Goal: Information Seeking & Learning: Learn about a topic

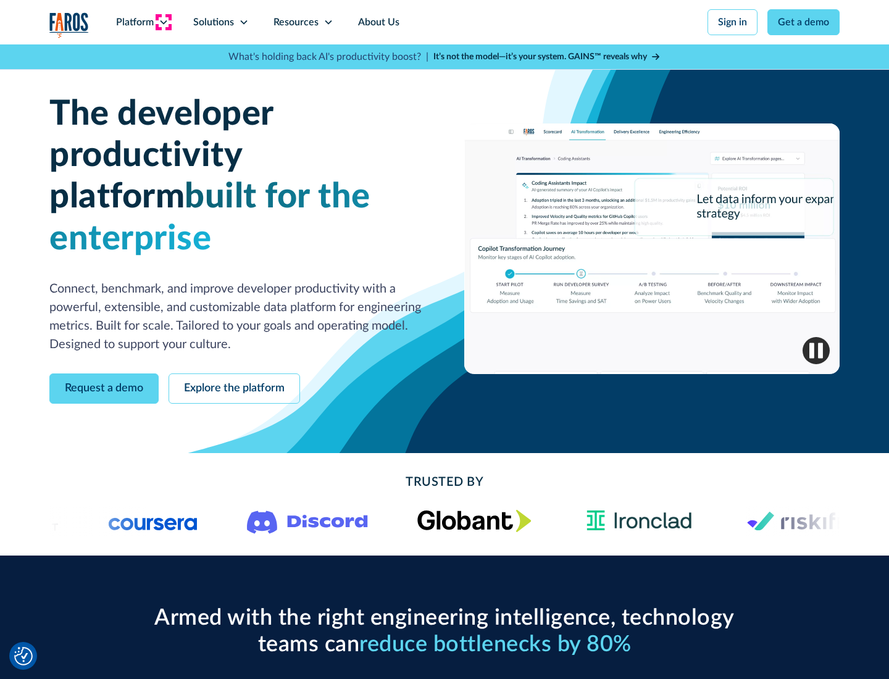
click at [163, 22] on icon at bounding box center [164, 22] width 10 height 10
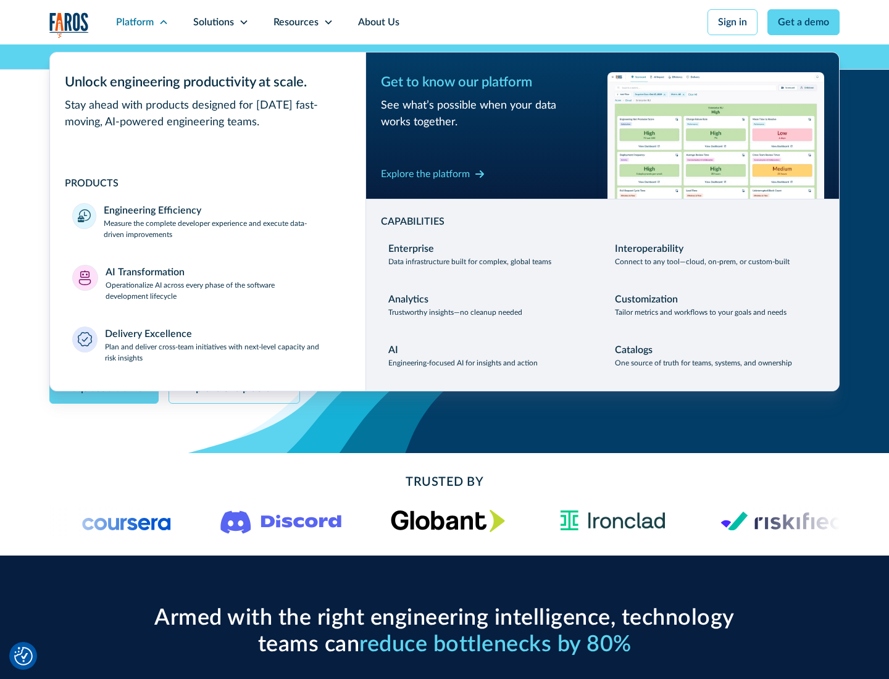
click at [224, 229] on p "Measure the complete developer experience and execute data-driven improvements" at bounding box center [224, 229] width 240 height 22
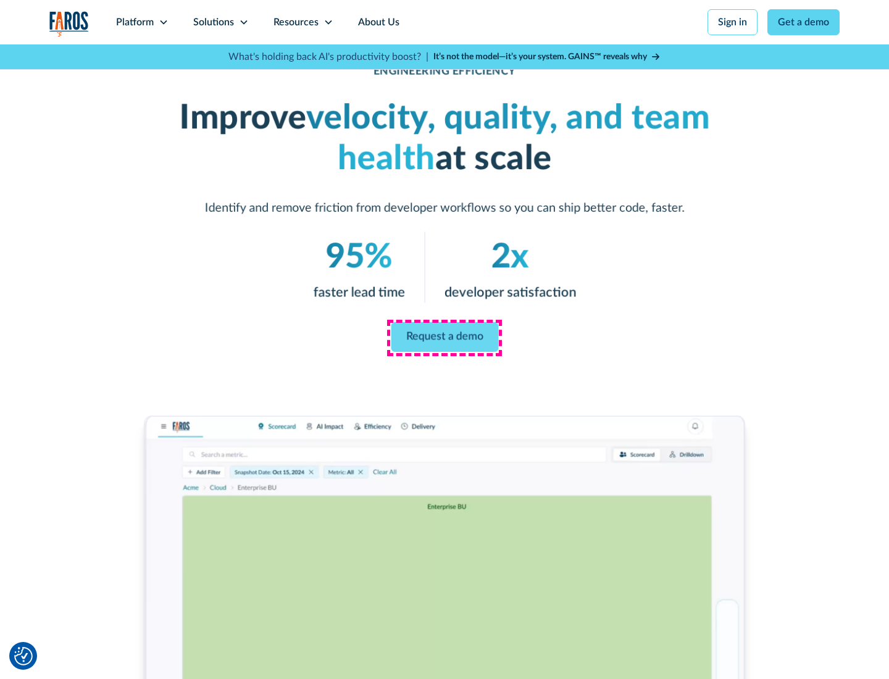
click at [445, 337] on link "Request a demo" at bounding box center [444, 337] width 107 height 30
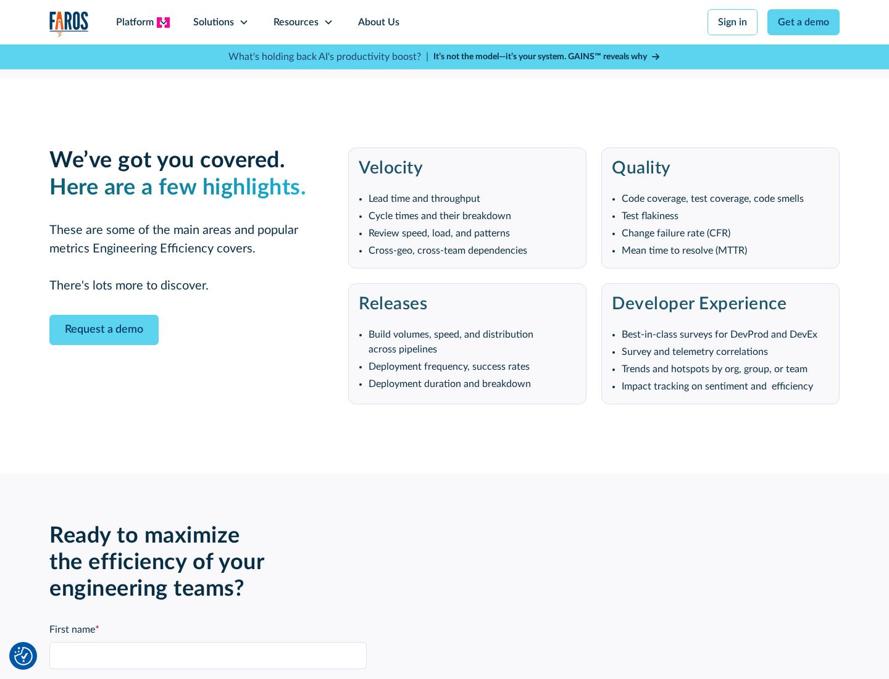
click at [163, 22] on icon at bounding box center [164, 22] width 10 height 10
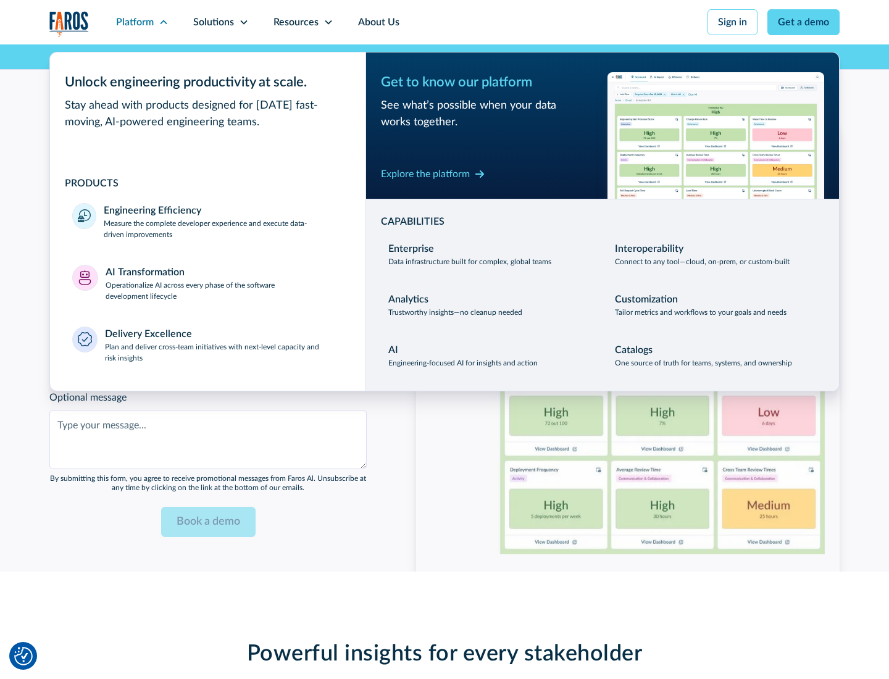
scroll to position [2710, 0]
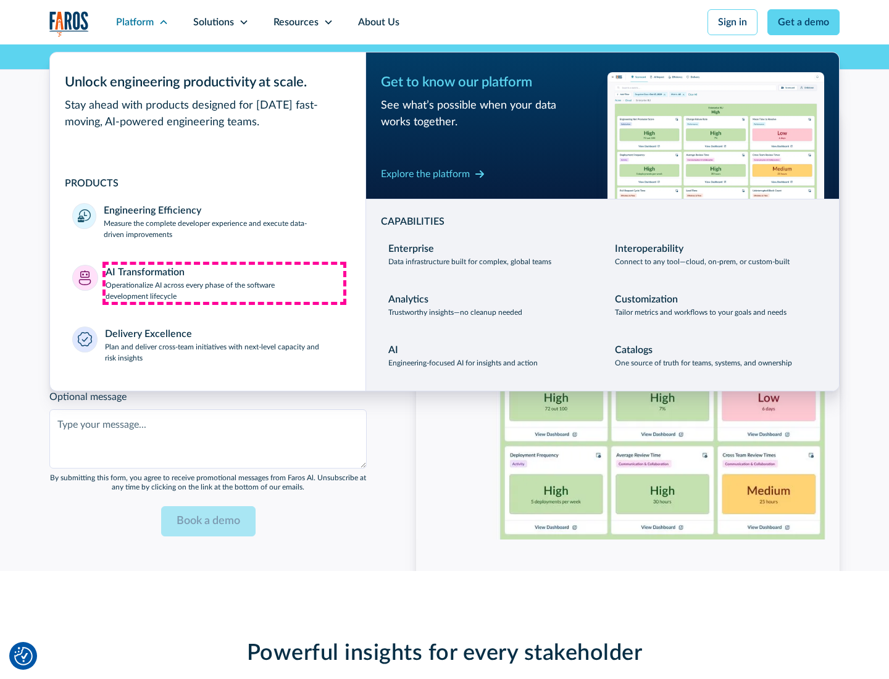
click at [224, 283] on p "Operationalize AI across every phase of the software development lifecycle" at bounding box center [225, 291] width 238 height 22
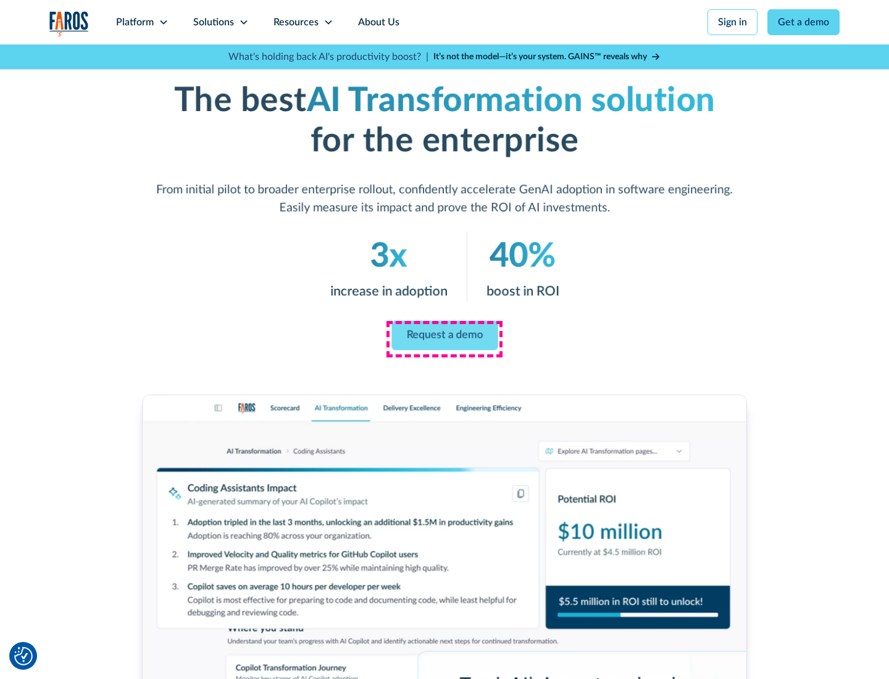
click at [445, 335] on link "Request a demo" at bounding box center [445, 336] width 106 height 30
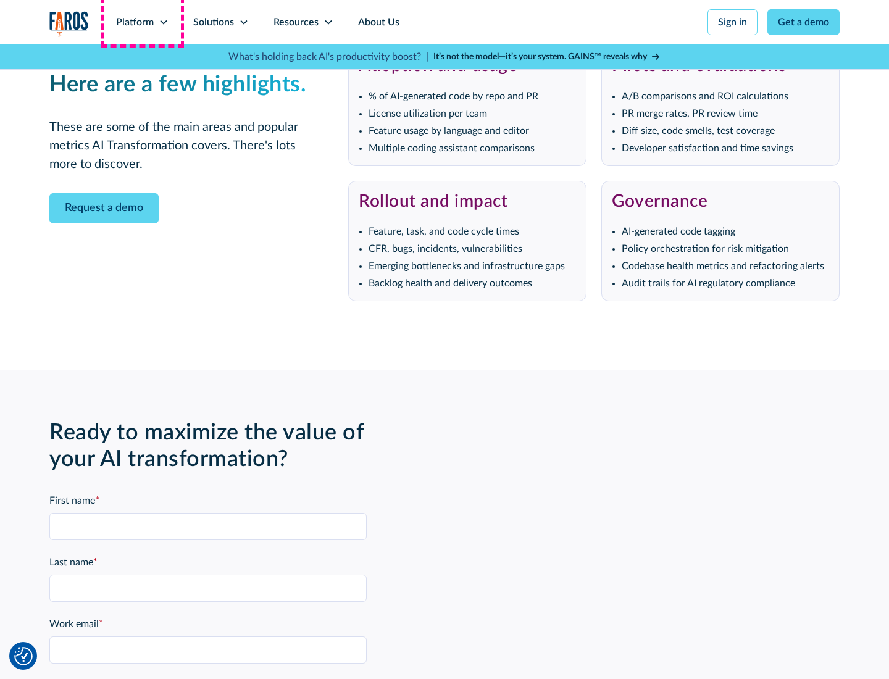
click at [142, 22] on div "Platform" at bounding box center [135, 22] width 38 height 15
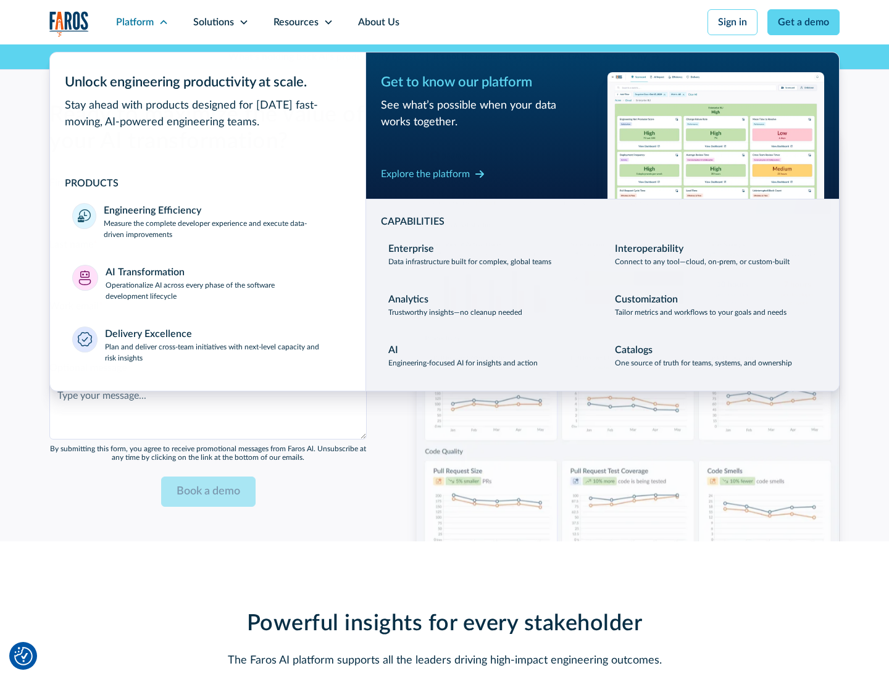
scroll to position [3007, 0]
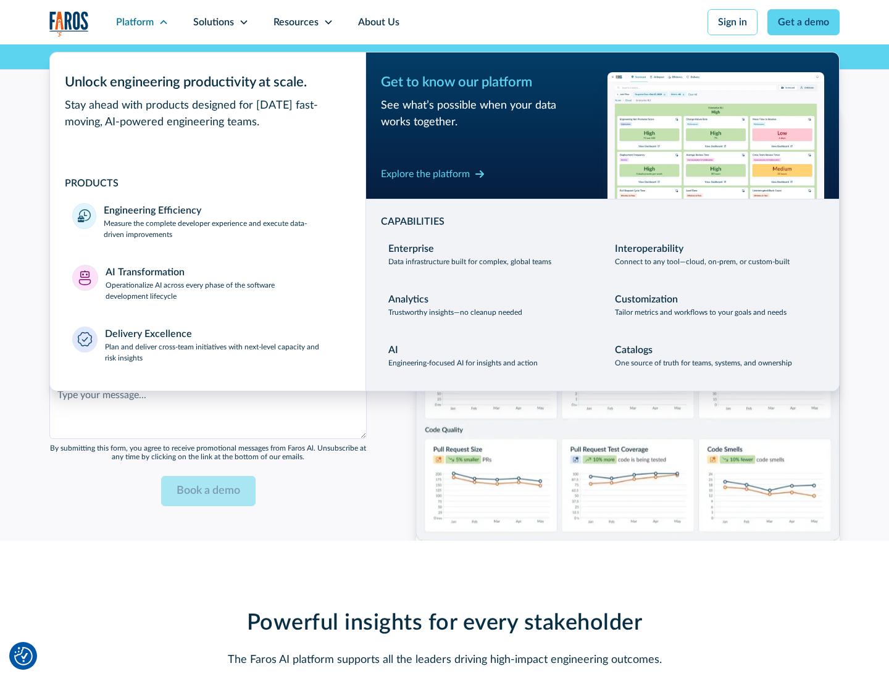
click at [426, 174] on div "Explore the platform" at bounding box center [425, 174] width 89 height 15
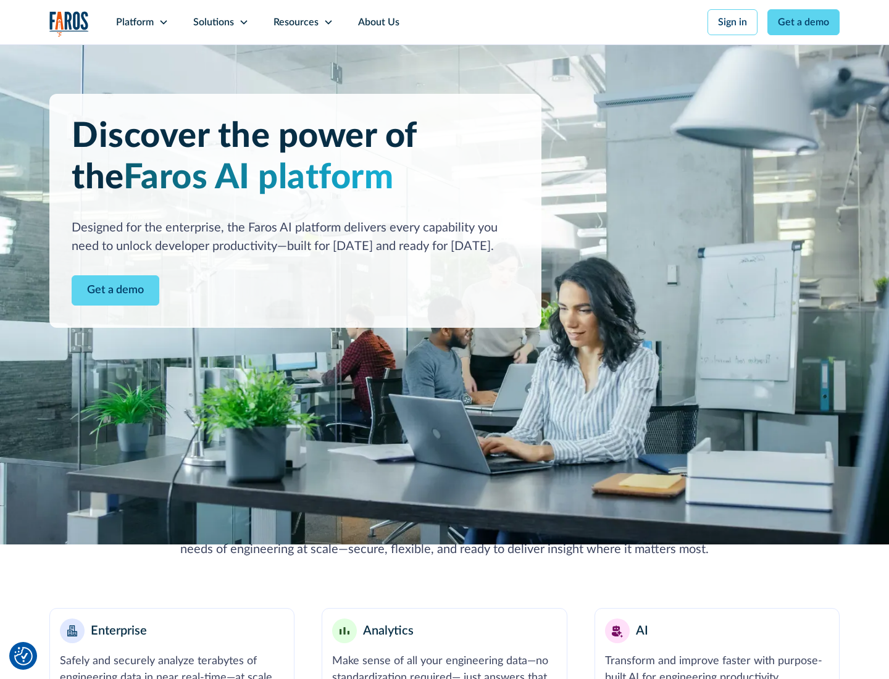
click at [116, 290] on link "Get a demo" at bounding box center [116, 290] width 88 height 30
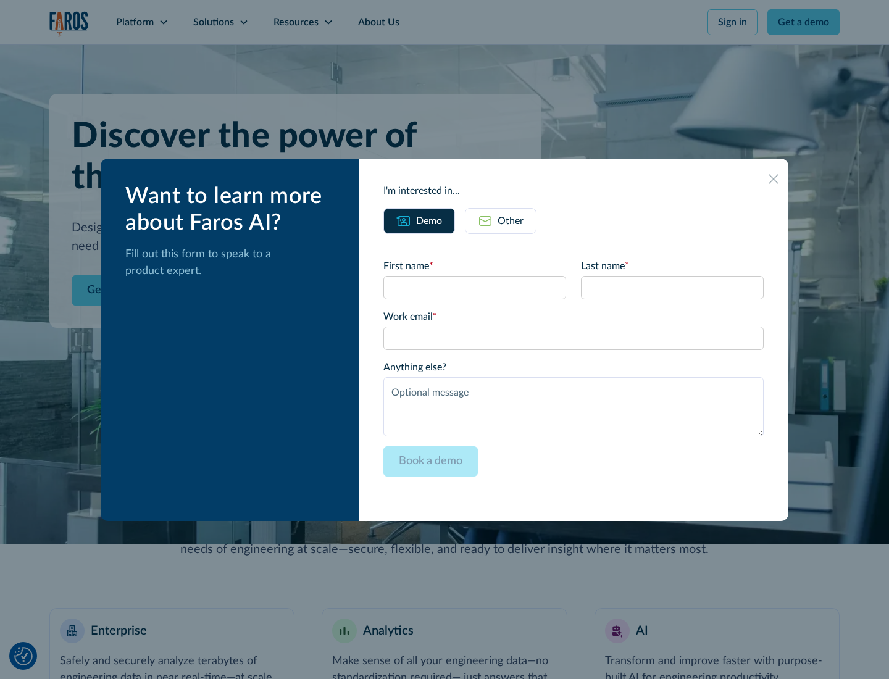
click at [511, 221] on div "Other" at bounding box center [511, 221] width 26 height 15
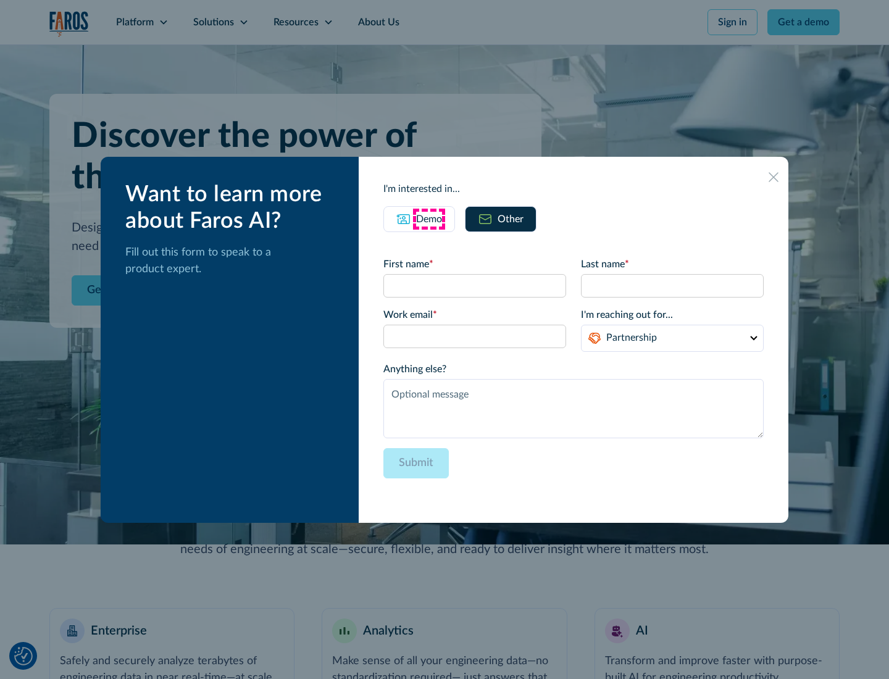
click at [429, 219] on div "Demo" at bounding box center [429, 219] width 26 height 15
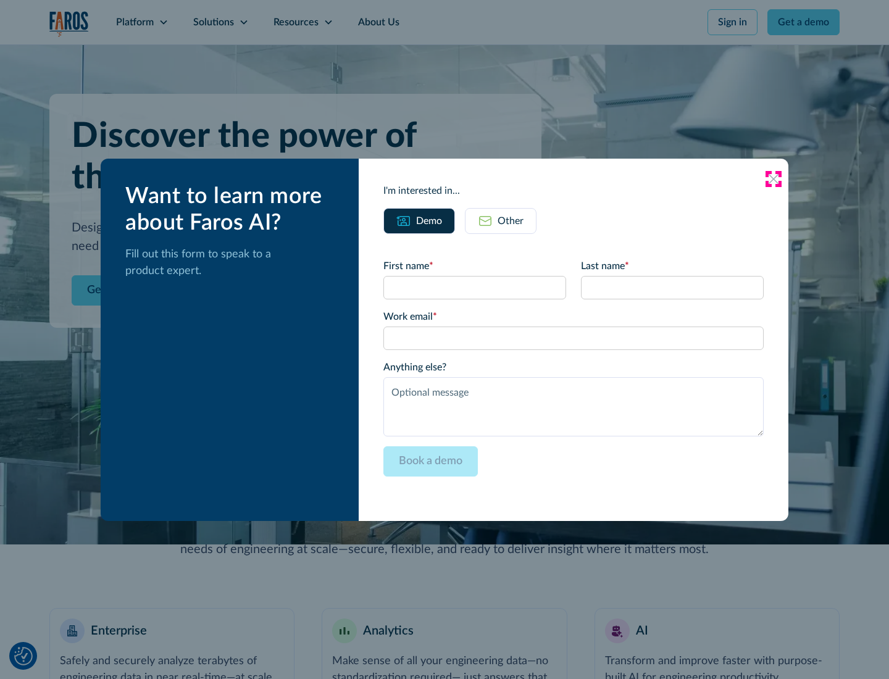
click at [774, 179] on icon at bounding box center [774, 179] width 10 height 10
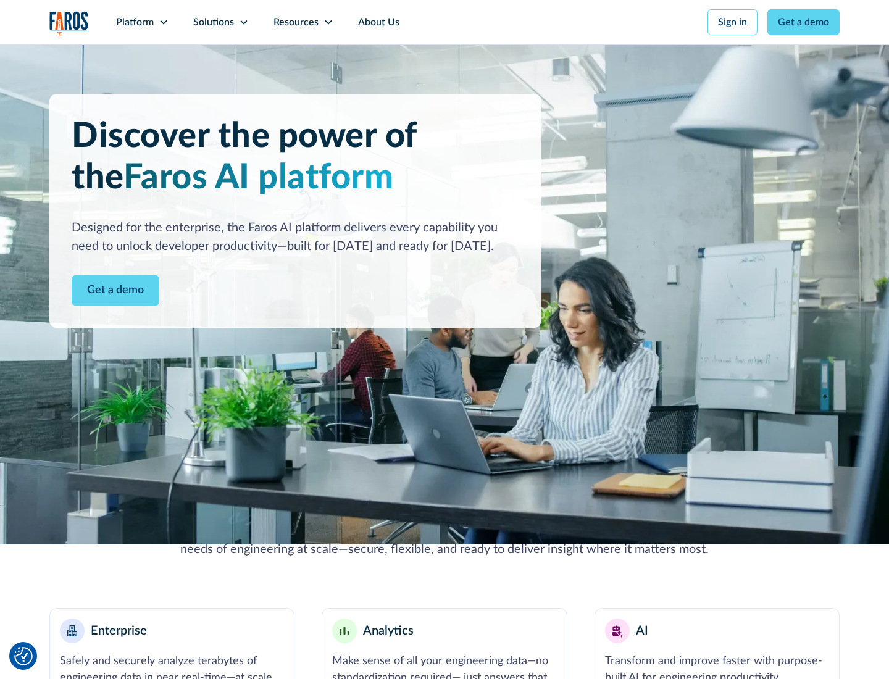
click at [163, 22] on icon at bounding box center [164, 22] width 10 height 10
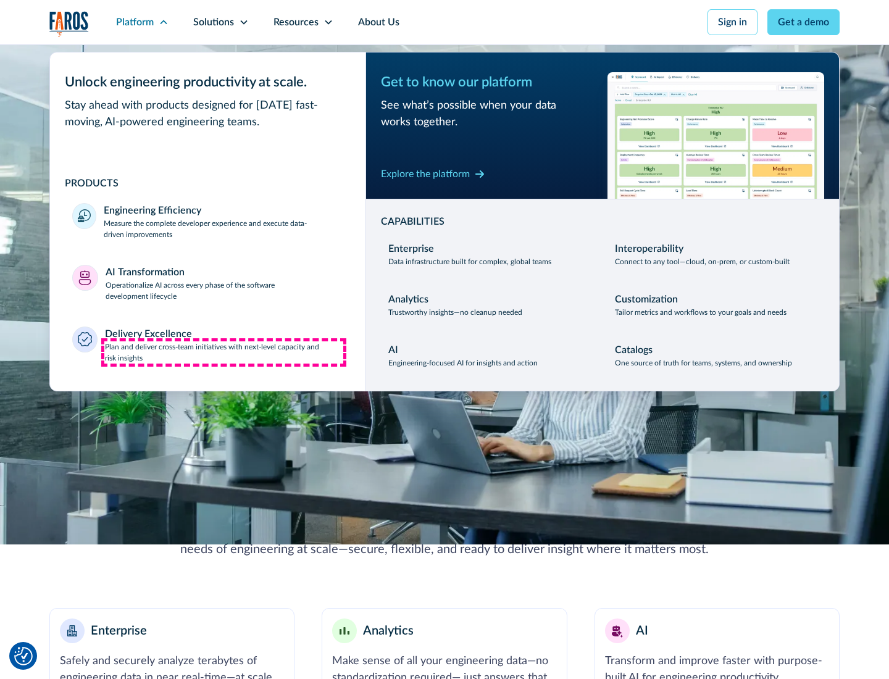
click at [224, 352] on p "Plan and deliver cross-team initiatives with next-level capacity and risk insig…" at bounding box center [224, 353] width 239 height 22
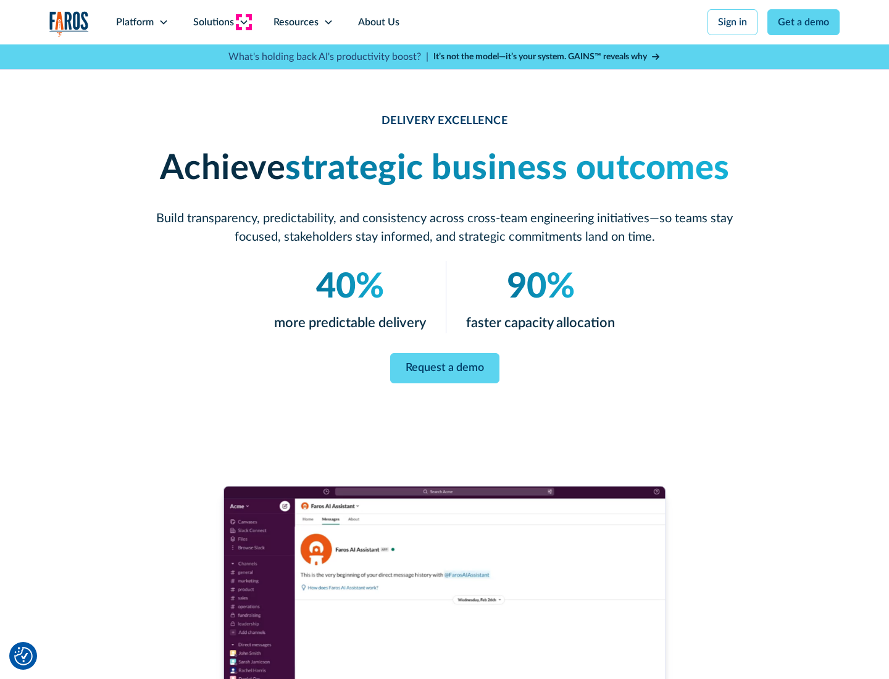
click at [243, 22] on icon at bounding box center [244, 22] width 10 height 10
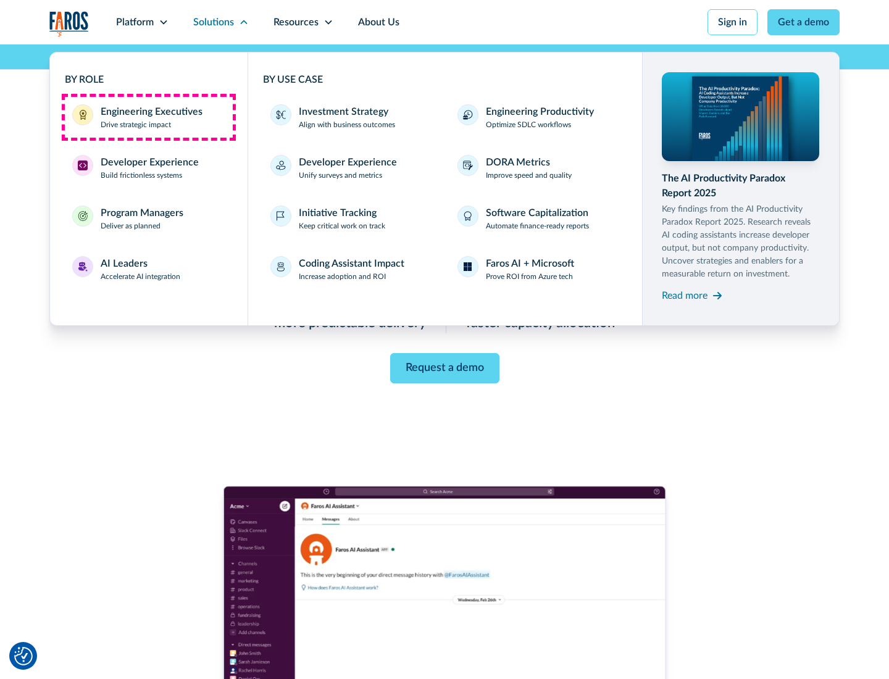
click at [148, 117] on div "Engineering Executives" at bounding box center [152, 111] width 102 height 15
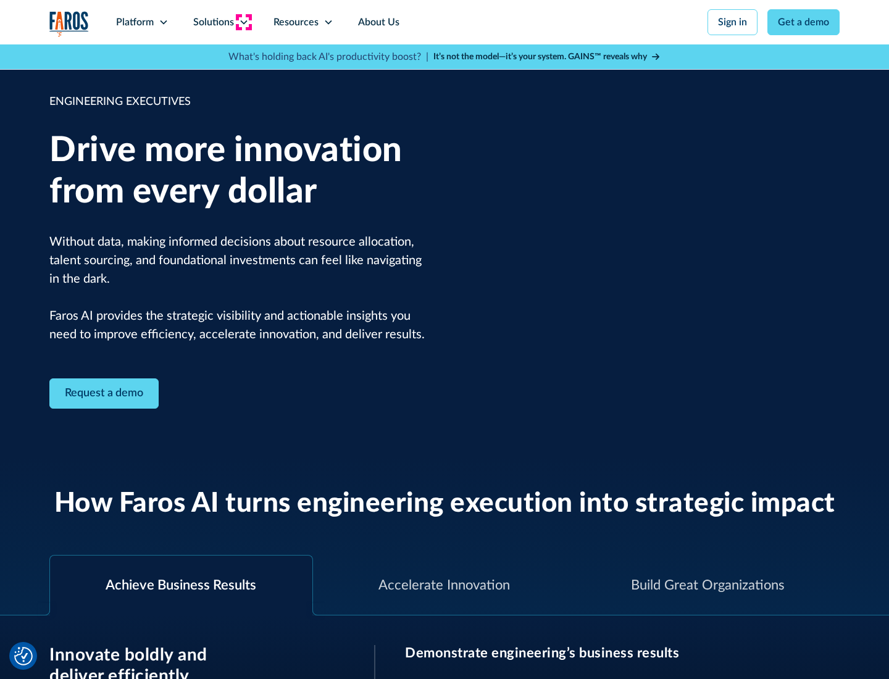
click at [243, 22] on icon at bounding box center [244, 22] width 10 height 10
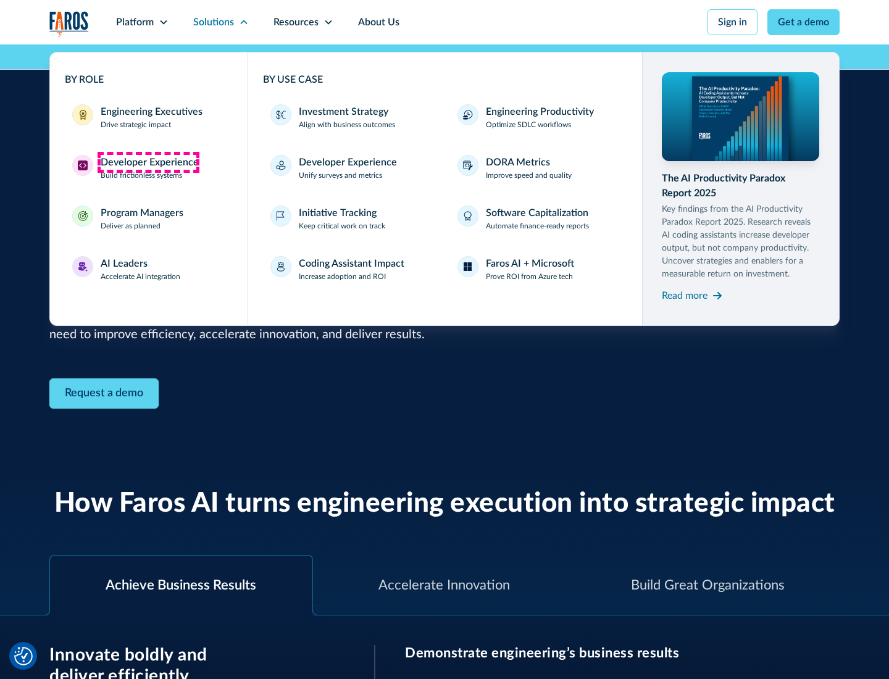
click at [148, 162] on div "Developer Experience" at bounding box center [150, 162] width 98 height 15
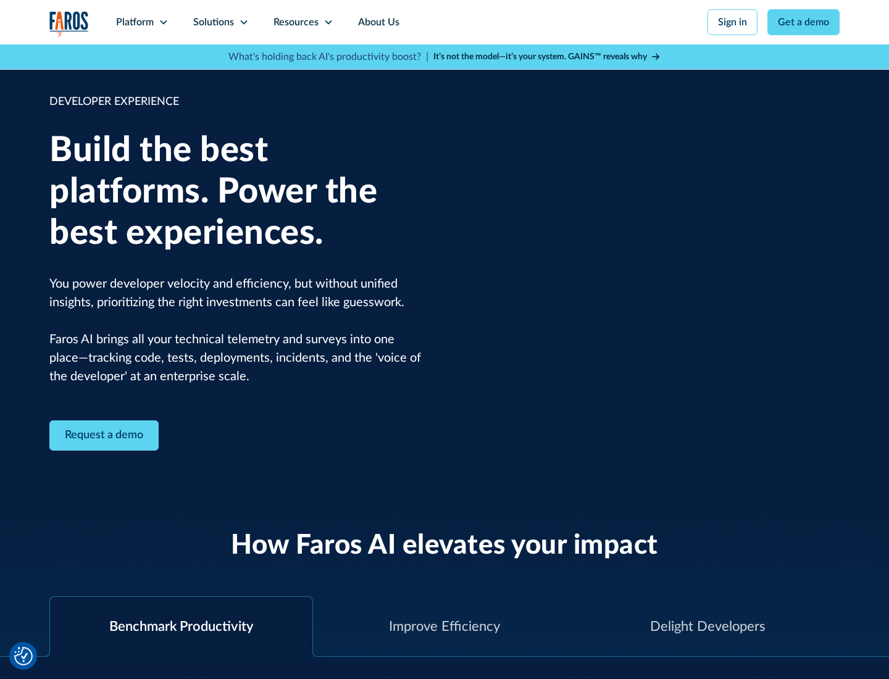
click at [221, 22] on div "Solutions" at bounding box center [213, 22] width 41 height 15
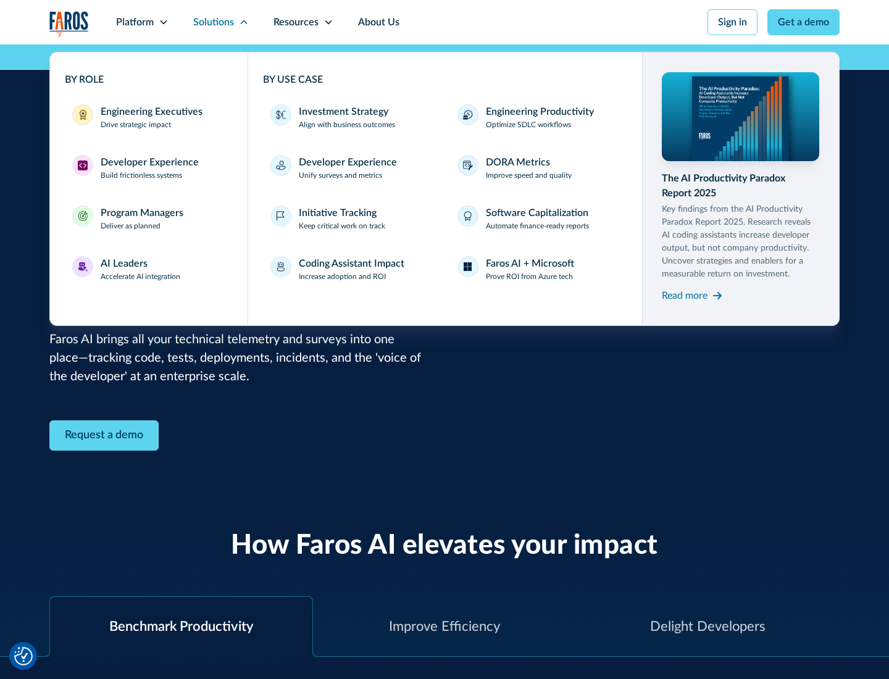
click at [141, 219] on div "Program Managers" at bounding box center [142, 213] width 83 height 15
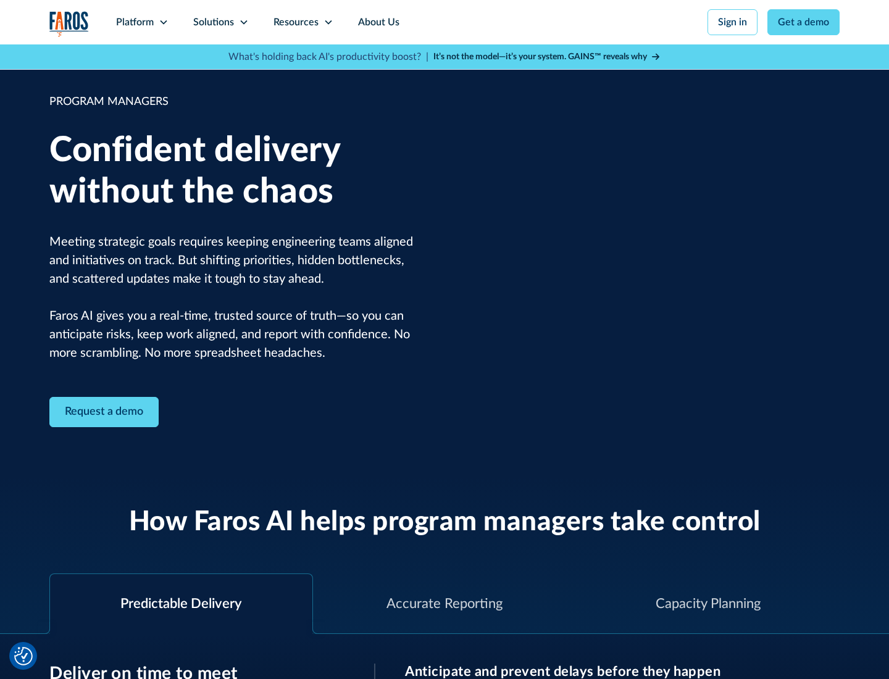
click at [243, 22] on icon at bounding box center [244, 22] width 10 height 10
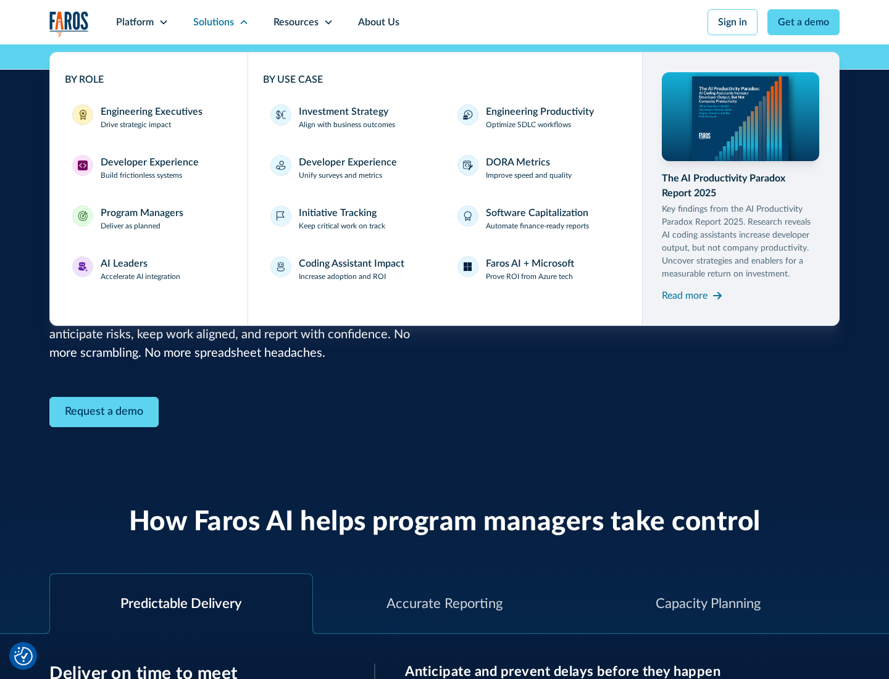
click at [141, 269] on div "AI Leaders" at bounding box center [124, 263] width 47 height 15
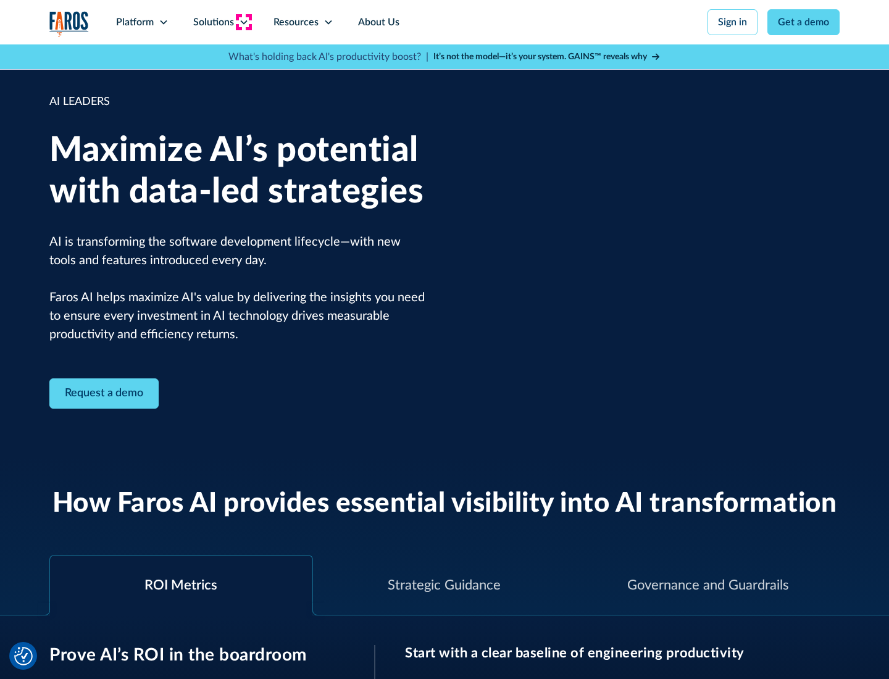
click at [243, 22] on icon at bounding box center [244, 22] width 10 height 10
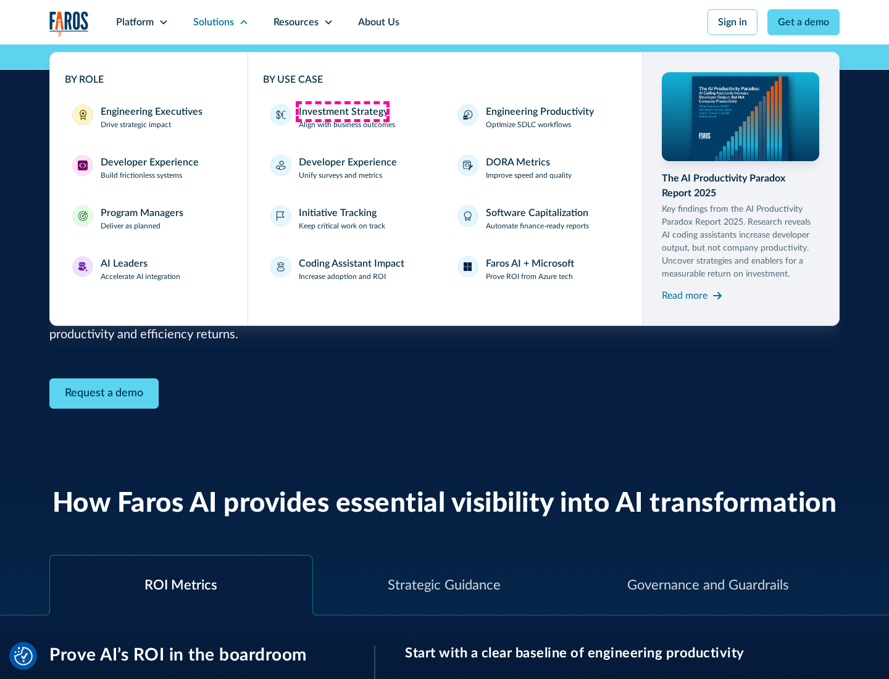
click at [342, 112] on div "Investment Strategy" at bounding box center [344, 111] width 90 height 15
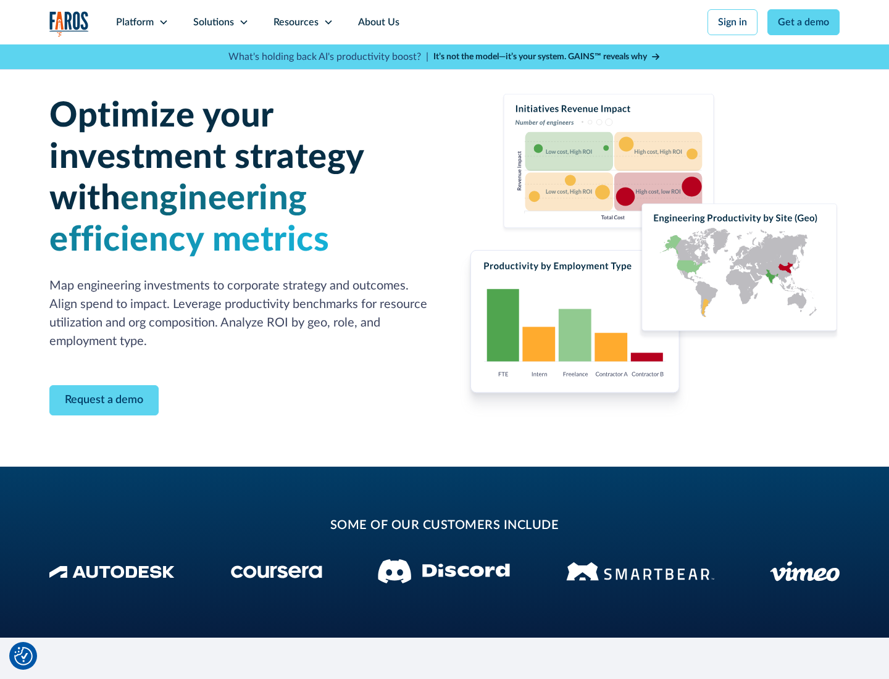
click at [243, 22] on icon at bounding box center [244, 22] width 10 height 10
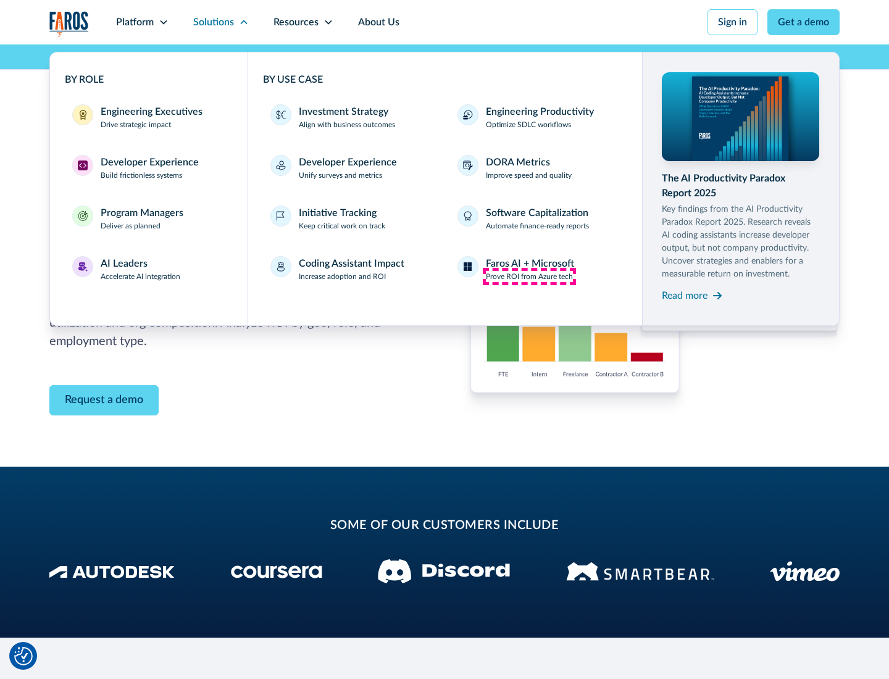
click at [529, 277] on p "Prove ROI from Azure tech" at bounding box center [529, 276] width 87 height 11
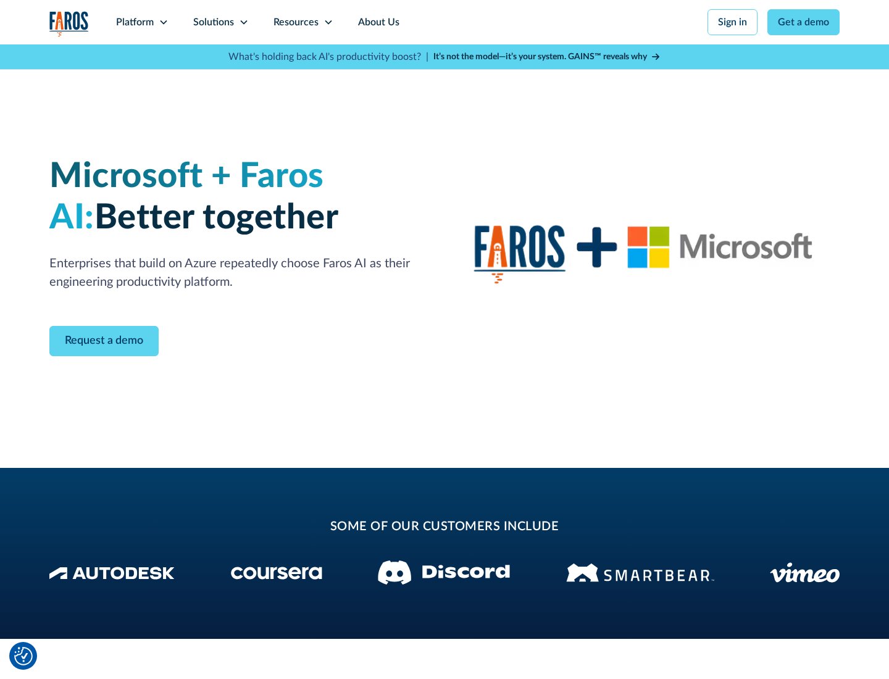
click at [243, 22] on icon at bounding box center [244, 22] width 10 height 10
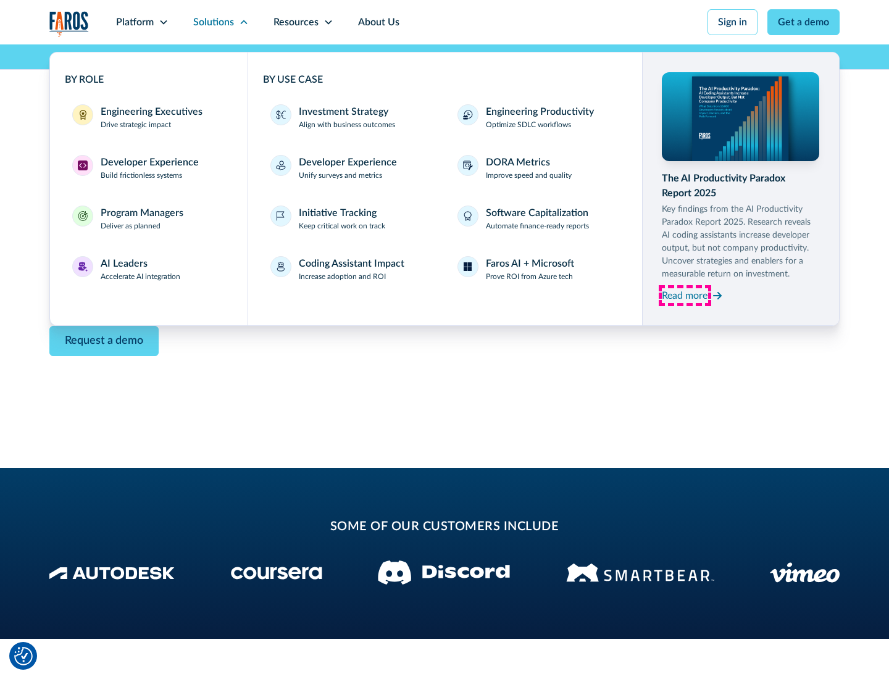
click at [685, 295] on div "Read more" at bounding box center [685, 295] width 46 height 15
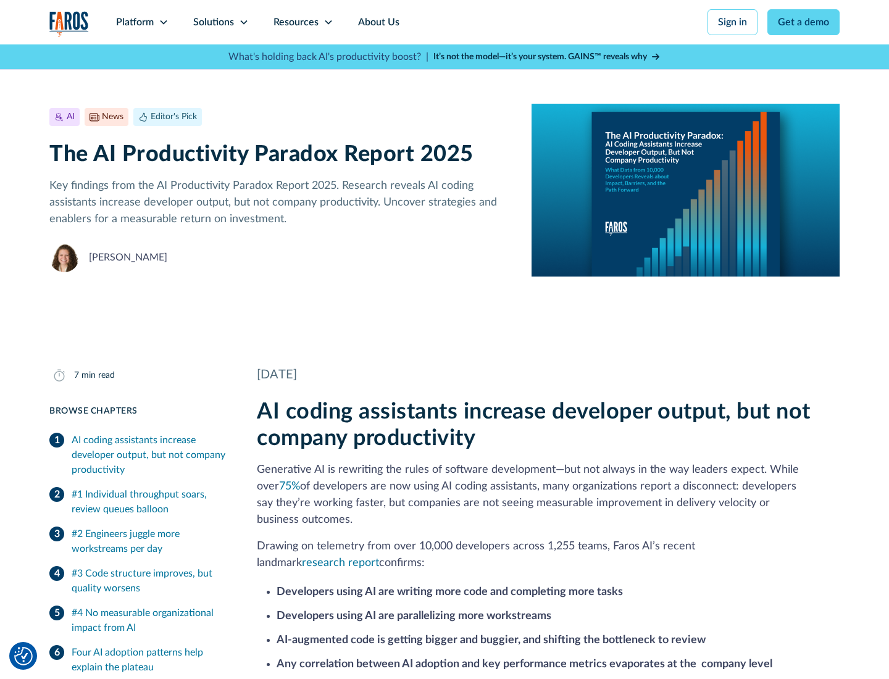
click at [327, 22] on icon at bounding box center [329, 22] width 10 height 10
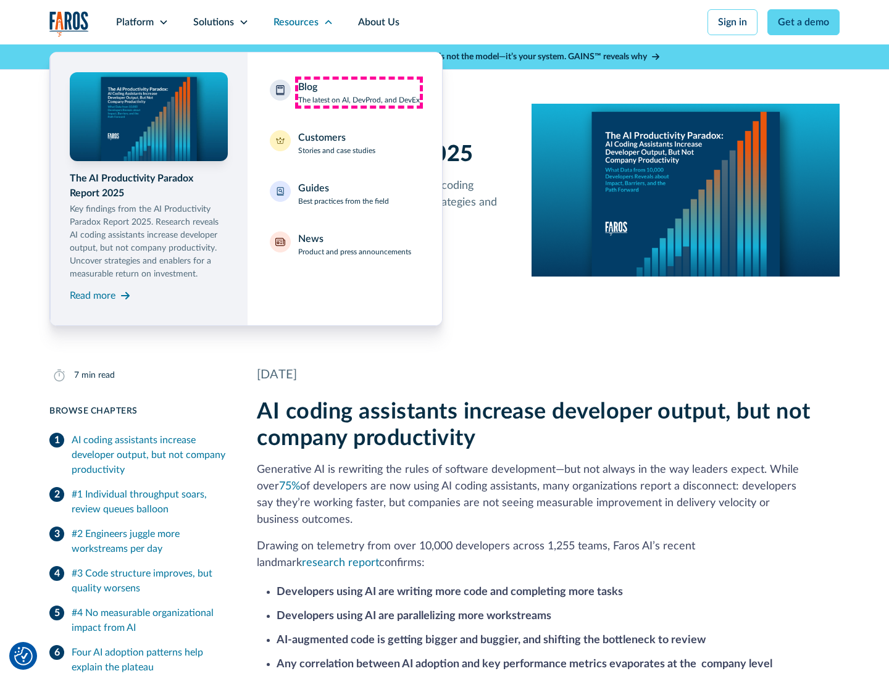
click at [359, 93] on div "Blog The latest on AI, DevProd, and DevEx" at bounding box center [359, 93] width 122 height 26
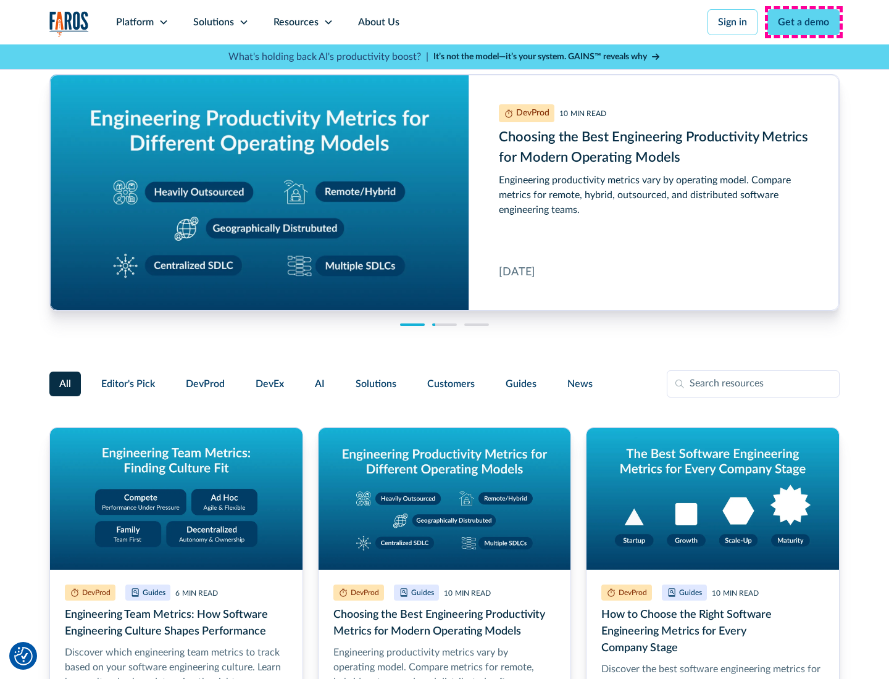
click at [804, 22] on link "Get a demo" at bounding box center [804, 22] width 72 height 26
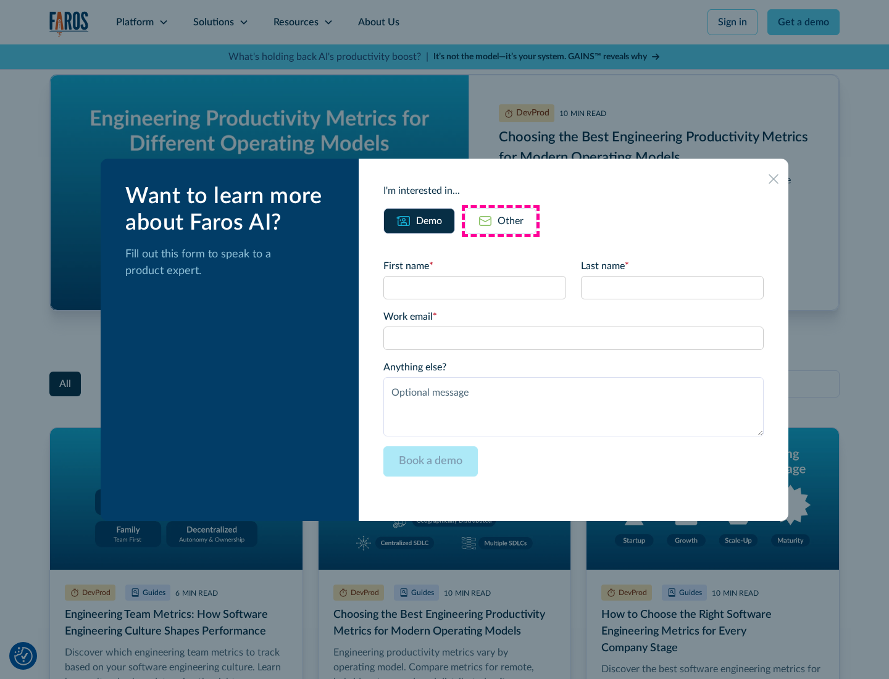
click at [501, 221] on div "Other" at bounding box center [511, 221] width 26 height 15
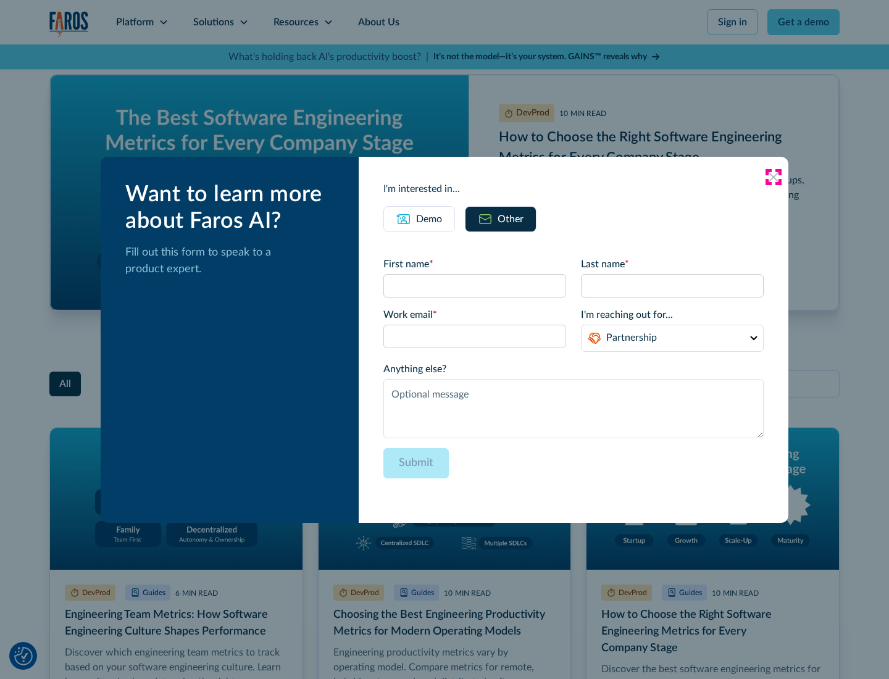
click at [774, 177] on icon at bounding box center [774, 177] width 10 height 10
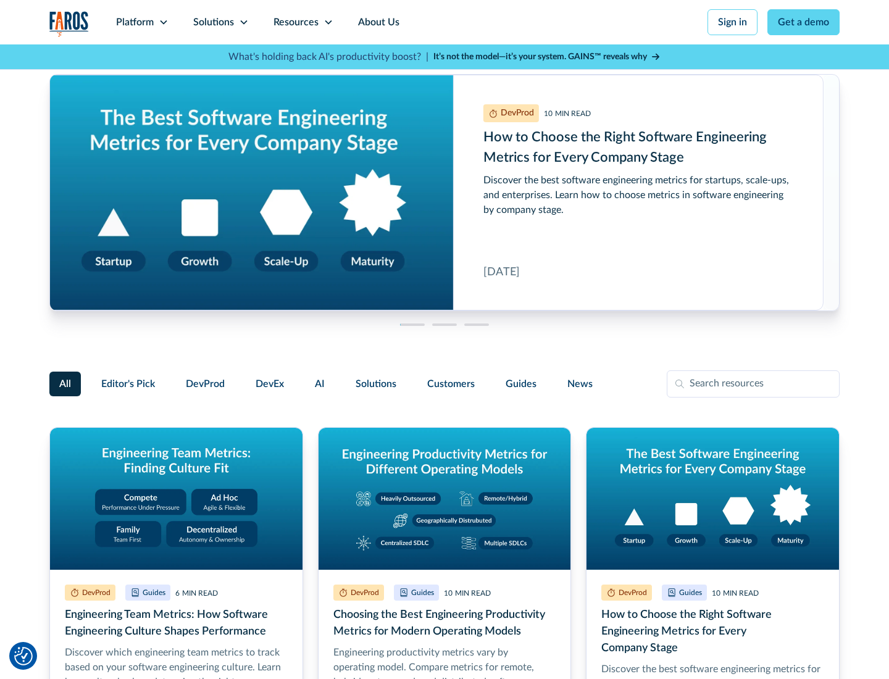
click at [377, 22] on link "About Us" at bounding box center [379, 22] width 66 height 44
